Goal: Task Accomplishment & Management: Complete application form

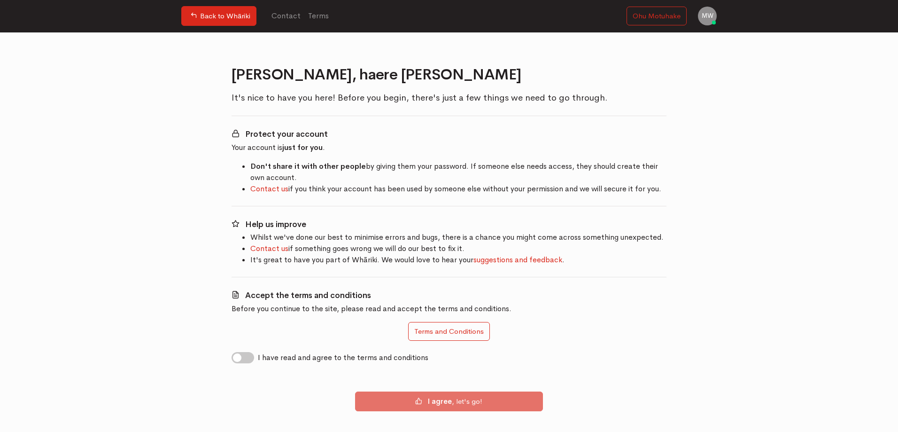
click at [340, 360] on label "I have read and agree to the terms and conditions" at bounding box center [343, 357] width 171 height 11
click at [239, 360] on input "I have read and agree to the terms and conditions" at bounding box center [236, 356] width 8 height 9
checkbox input "true"
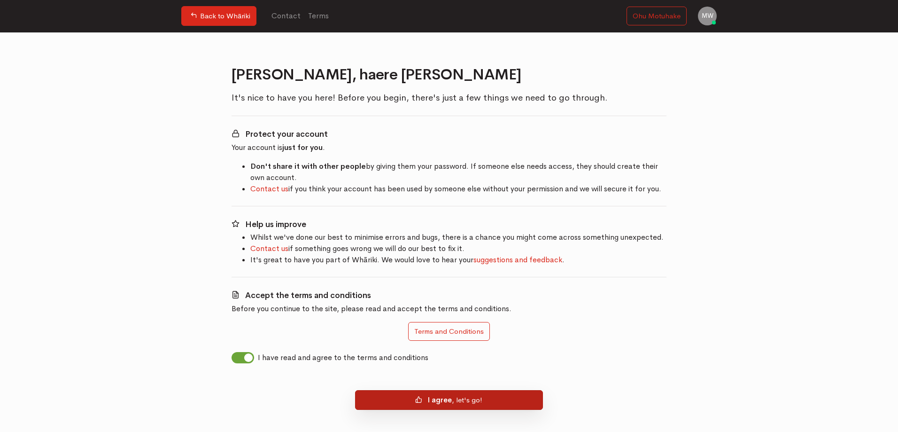
click at [378, 405] on button "I agree , let's go!" at bounding box center [449, 400] width 188 height 20
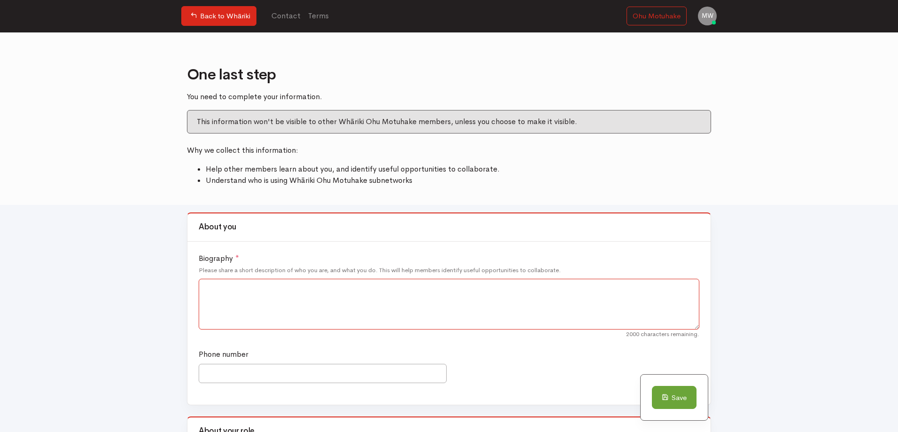
click at [346, 317] on textarea "Biography *" at bounding box center [449, 304] width 501 height 51
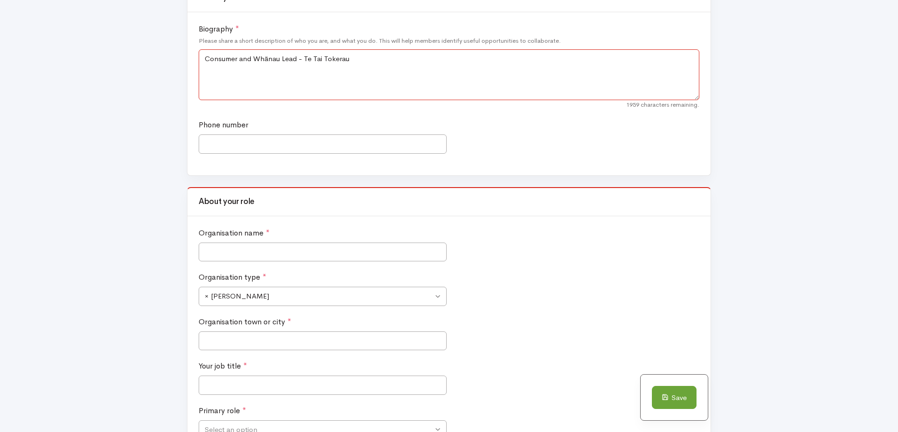
scroll to position [235, 0]
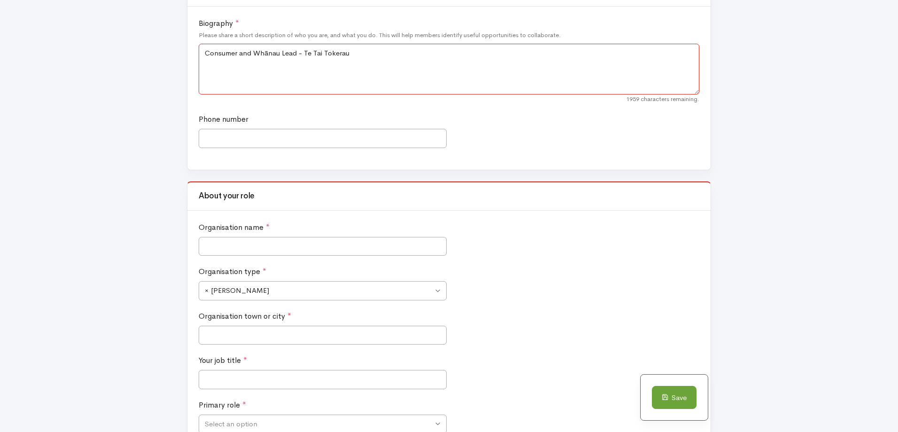
type textarea "Consumer and Whānau Lead - Te Tai Tokerau"
click at [393, 243] on input "Organisation name *" at bounding box center [323, 246] width 248 height 19
type input "Te Whatu Ora"
click at [442, 289] on span "× Ara Poutama" at bounding box center [323, 290] width 248 height 19
click at [249, 289] on span "× Te Whatu Ora Districts" at bounding box center [319, 290] width 228 height 11
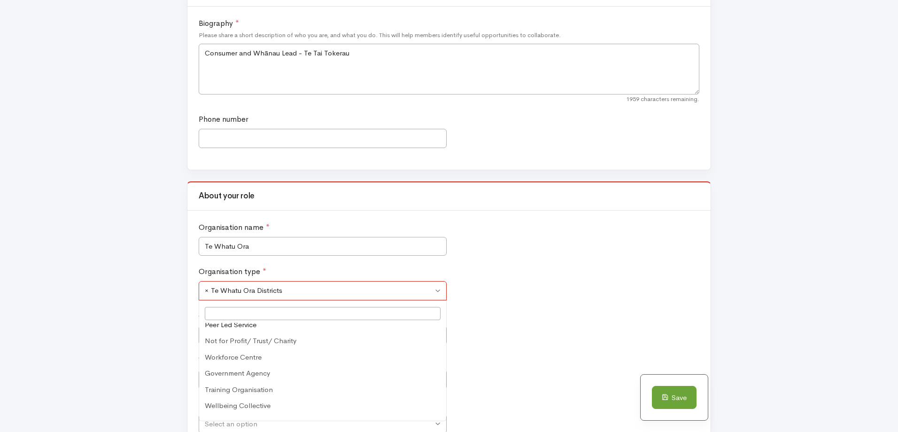
scroll to position [295, 0]
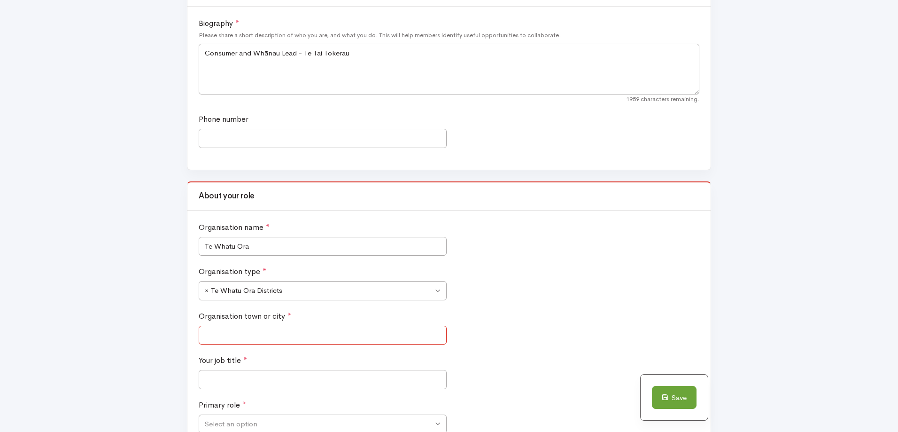
click at [218, 337] on input "Organisation town or city *" at bounding box center [323, 335] width 248 height 19
type input "Whangārei"
type input "0212569808"
drag, startPoint x: 262, startPoint y: 136, endPoint x: 111, endPoint y: 140, distance: 151.4
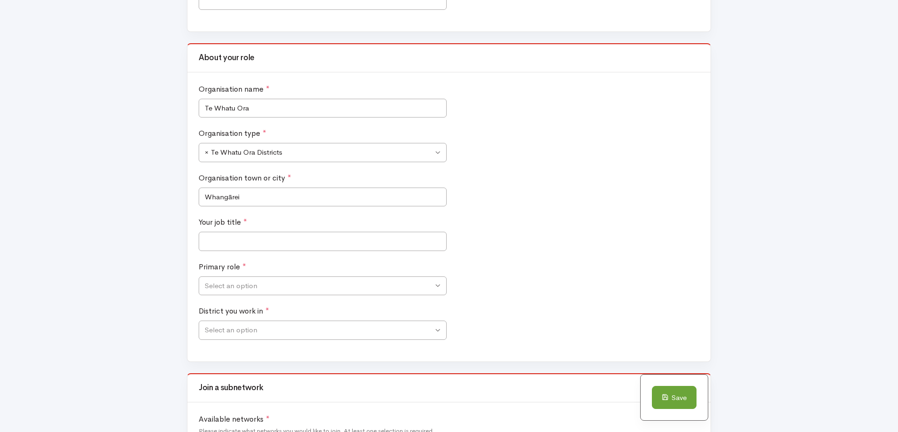
scroll to position [376, 0]
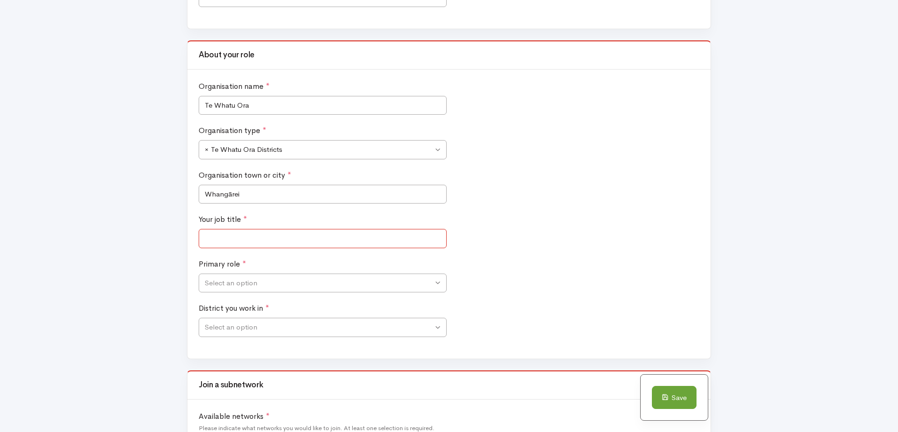
click at [233, 241] on input "Your job title *" at bounding box center [323, 238] width 248 height 19
type input "Consumer and Whānau Lead"
click at [254, 283] on span "Select an option" at bounding box center [231, 283] width 53 height 11
click at [251, 286] on span "× Advisor - lived experience" at bounding box center [319, 283] width 228 height 11
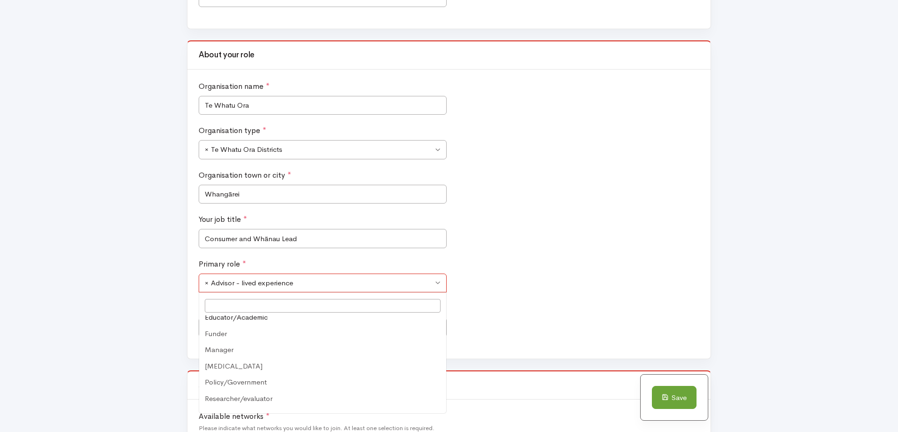
scroll to position [133, 0]
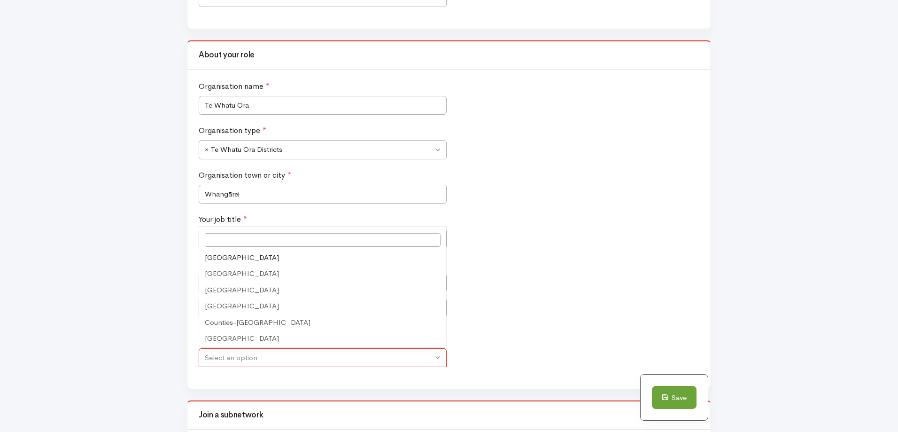
click at [287, 363] on span "Select an option" at bounding box center [323, 357] width 248 height 19
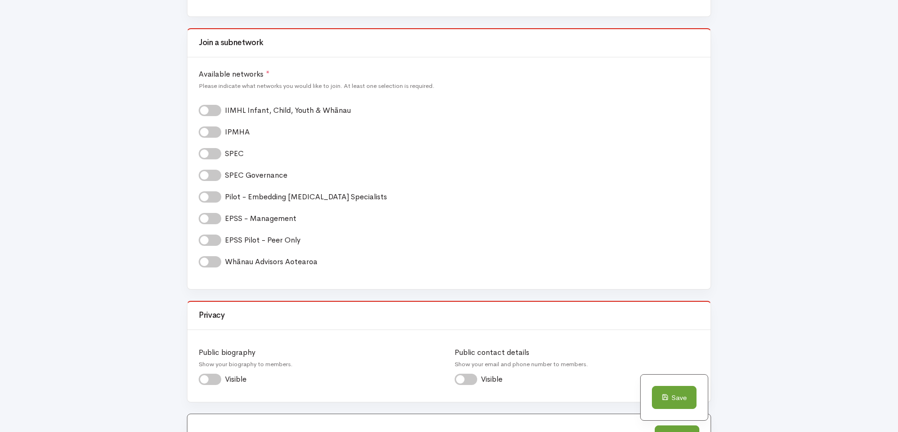
scroll to position [752, 0]
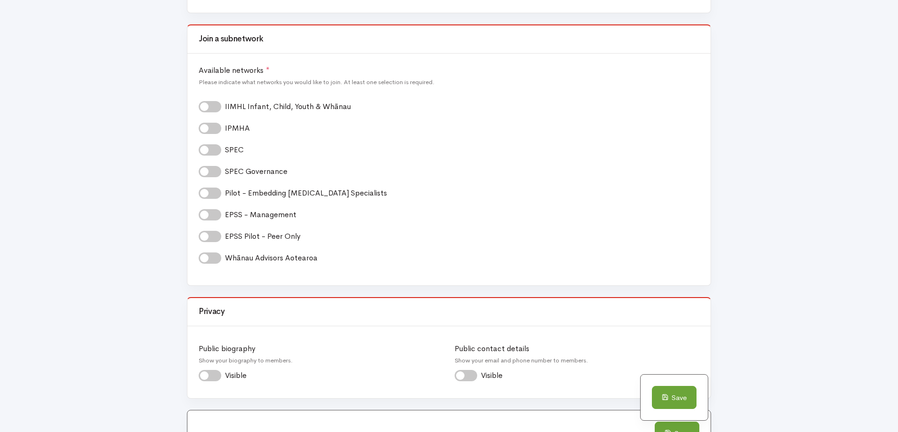
click at [225, 256] on label "Whānau Advisors Aotearoa *" at bounding box center [274, 257] width 99 height 11
click at [206, 256] on input "Whānau Advisors Aotearoa *" at bounding box center [203, 256] width 8 height 9
checkbox input "true"
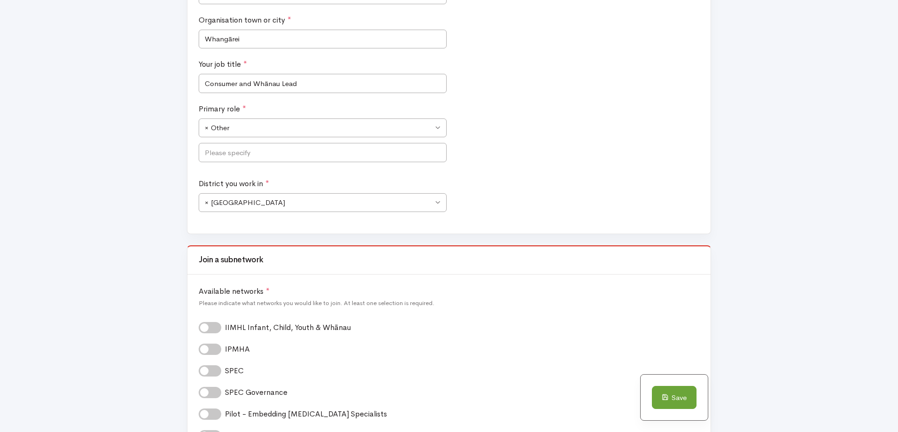
scroll to position [517, 0]
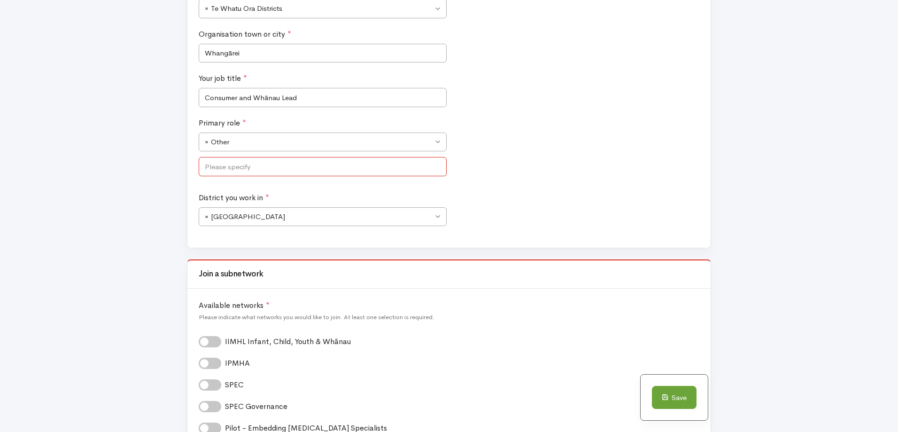
click at [229, 166] on input "text" at bounding box center [323, 166] width 248 height 19
click at [229, 150] on span "× Other" at bounding box center [323, 142] width 248 height 19
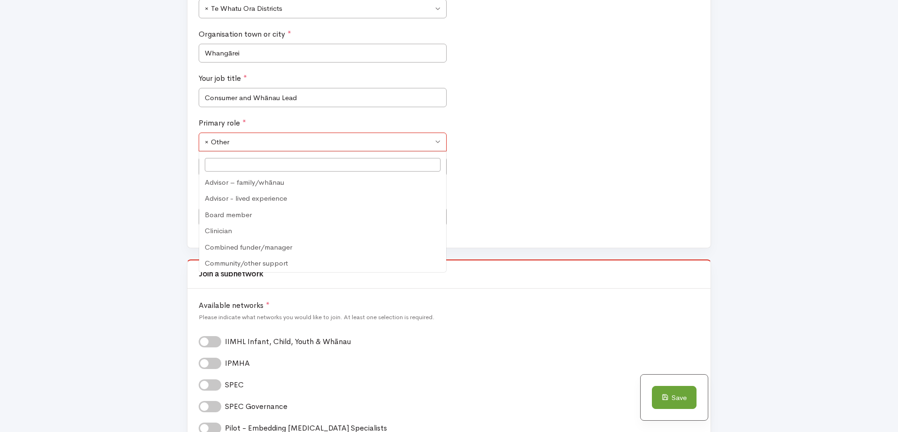
scroll to position [133, 0]
click at [51, 209] on form "About you Biography * Please share a short description of who you are, and what…" at bounding box center [449, 195] width 898 height 1015
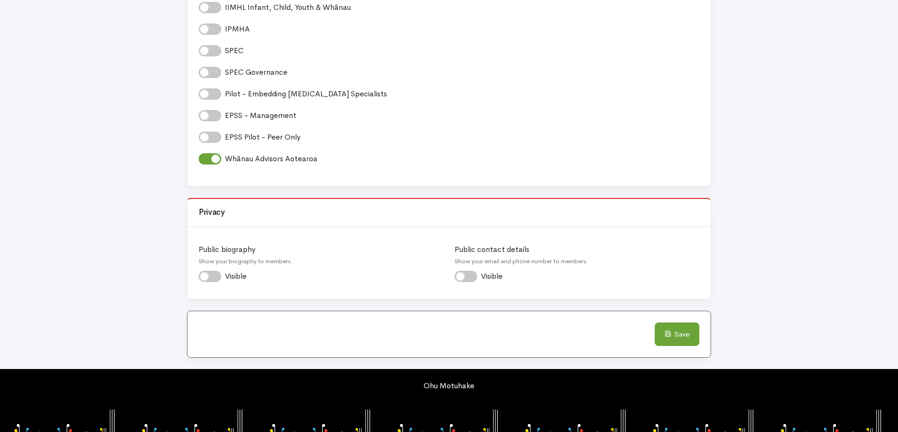
scroll to position [867, 0]
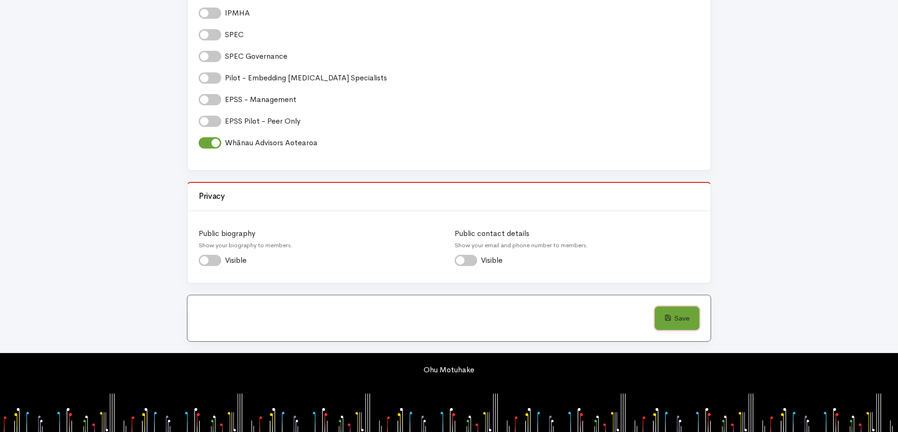
click at [689, 317] on button "Save" at bounding box center [677, 317] width 45 height 23
